Goal: Task Accomplishment & Management: Use online tool/utility

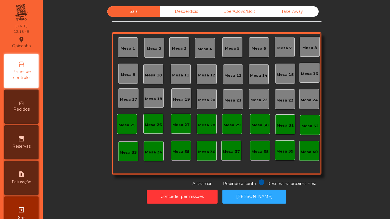
click at [131, 74] on div "Mesa 9" at bounding box center [128, 75] width 15 height 6
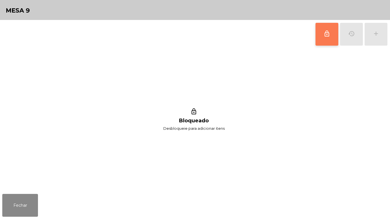
click at [316, 29] on button "lock_outline" at bounding box center [326, 34] width 23 height 23
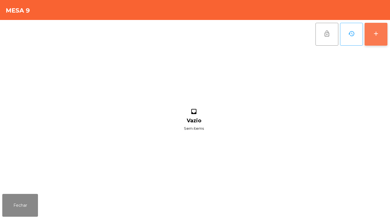
click at [372, 34] on button "add" at bounding box center [376, 34] width 23 height 23
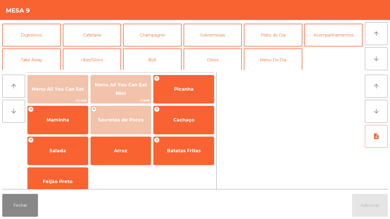
scroll to position [50, 0]
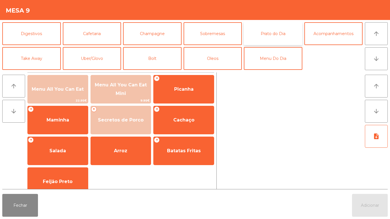
click at [282, 31] on button "Prato do Dia" at bounding box center [273, 33] width 59 height 23
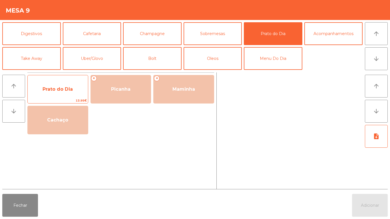
click at [73, 90] on span "Prato do Dia" at bounding box center [58, 89] width 30 height 5
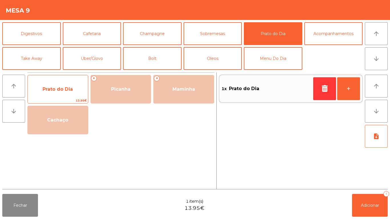
click at [67, 91] on span "Prato do Dia" at bounding box center [58, 89] width 30 height 5
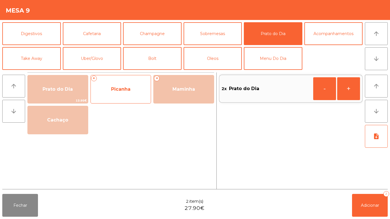
click at [122, 93] on span "Picanha" at bounding box center [121, 89] width 60 height 15
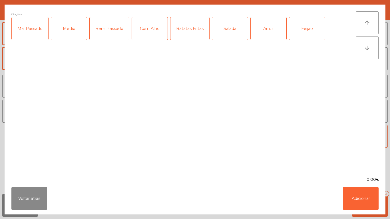
click at [37, 39] on div "Mal Passado" at bounding box center [30, 28] width 37 height 23
click at [150, 28] on div "Com Alho" at bounding box center [150, 28] width 36 height 23
click at [229, 33] on div "Salada" at bounding box center [230, 28] width 36 height 23
click at [268, 32] on div "Arroz" at bounding box center [269, 28] width 36 height 23
click at [300, 33] on div "Feijao" at bounding box center [307, 28] width 36 height 23
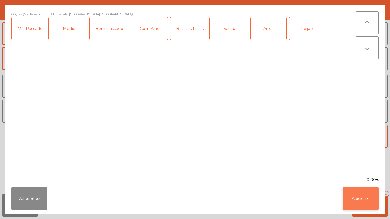
click at [373, 197] on button "Adicionar" at bounding box center [361, 198] width 36 height 23
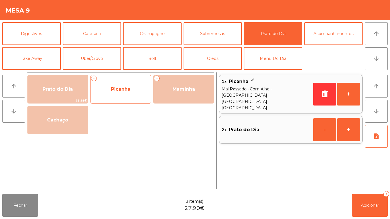
click at [131, 92] on span "Picanha" at bounding box center [121, 89] width 60 height 15
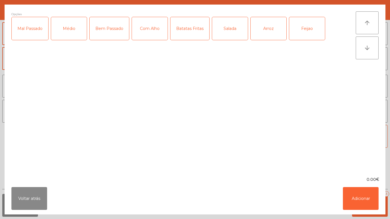
click at [73, 31] on div "Médio" at bounding box center [69, 28] width 36 height 23
click at [33, 36] on div "Mal Passado" at bounding box center [30, 28] width 37 height 23
click at [154, 31] on div "Com Alho" at bounding box center [150, 28] width 36 height 23
click at [189, 33] on div "Batatas Fritas" at bounding box center [189, 28] width 39 height 23
click at [228, 35] on div "Salada" at bounding box center [230, 28] width 36 height 23
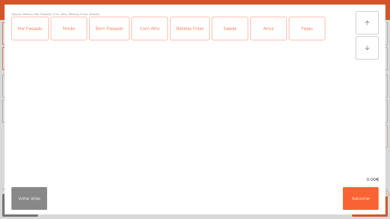
click at [306, 30] on div "Feijao" at bounding box center [307, 28] width 36 height 23
click at [362, 202] on button "Adicionar" at bounding box center [361, 198] width 36 height 23
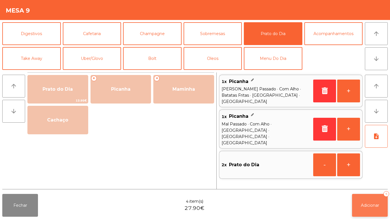
click at [384, 200] on button "Adicionar 4" at bounding box center [370, 205] width 36 height 23
